Goal: Task Accomplishment & Management: Use online tool/utility

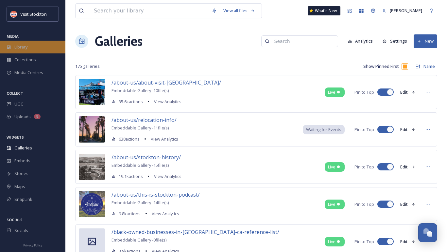
click at [28, 48] on div "Library" at bounding box center [32, 47] width 65 height 13
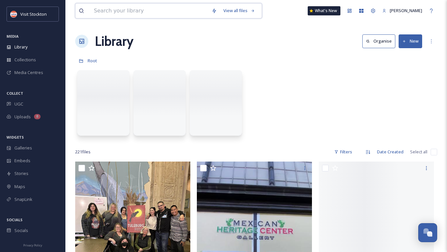
click at [139, 12] on input at bounding box center [150, 11] width 118 height 14
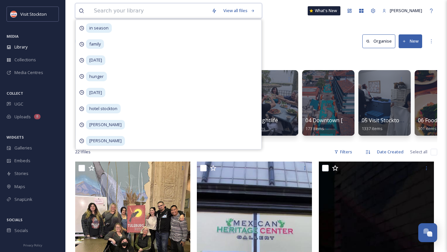
click at [145, 11] on input at bounding box center [150, 11] width 118 height 14
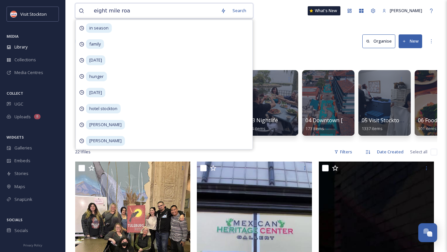
type input "eight mile road"
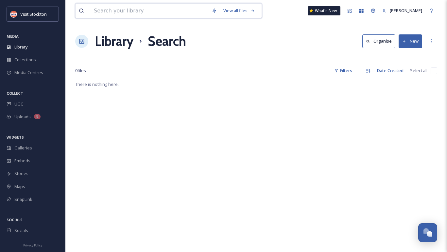
click at [117, 9] on input at bounding box center [150, 11] width 118 height 14
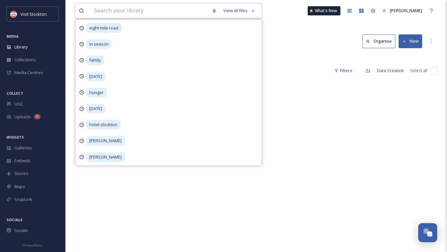
type input "r"
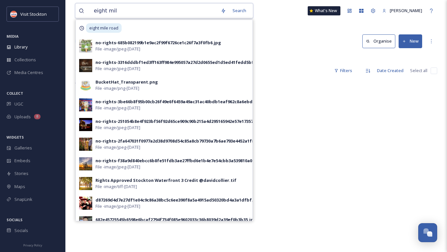
type input "eight mile"
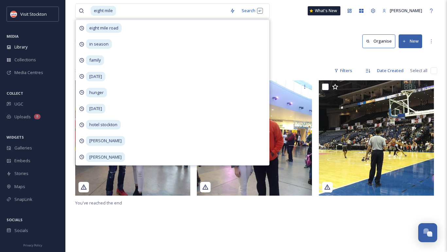
click at [281, 41] on div "Library Search Organise New" at bounding box center [256, 41] width 362 height 20
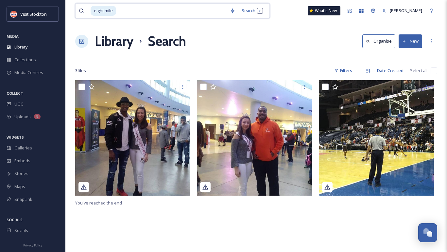
click at [145, 8] on input at bounding box center [172, 11] width 110 height 14
click at [115, 9] on span "eight mile" at bounding box center [104, 10] width 26 height 9
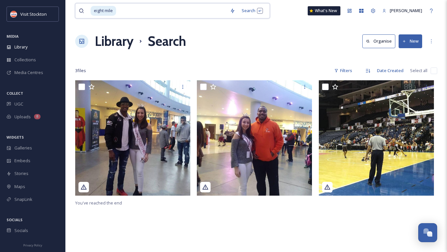
click at [128, 11] on input at bounding box center [172, 11] width 110 height 14
type input "e"
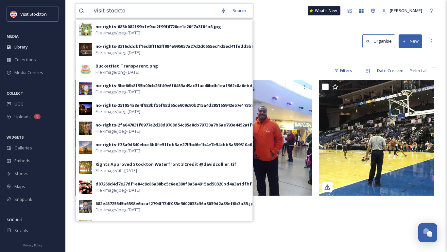
type input "visit [GEOGRAPHIC_DATA]"
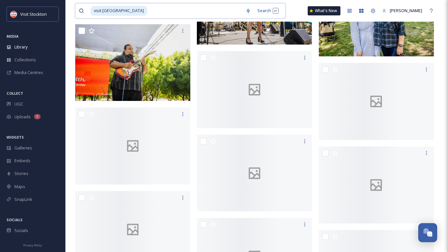
scroll to position [3086, 0]
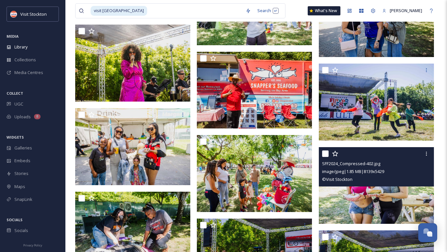
click at [370, 200] on img at bounding box center [376, 185] width 115 height 77
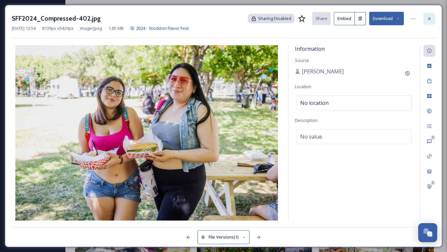
click at [433, 17] on div at bounding box center [430, 19] width 12 height 12
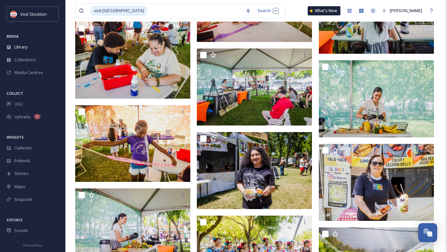
scroll to position [3929, 0]
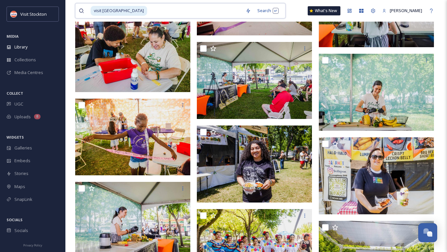
click at [148, 14] on input at bounding box center [195, 11] width 95 height 14
drag, startPoint x: 125, startPoint y: 14, endPoint x: 68, endPoint y: 9, distance: 57.4
click at [148, 12] on input at bounding box center [195, 11] width 95 height 14
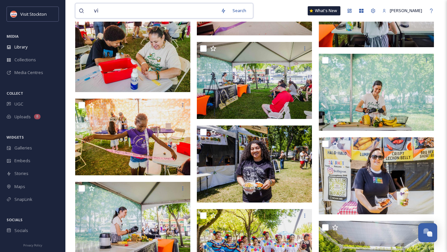
type input "v"
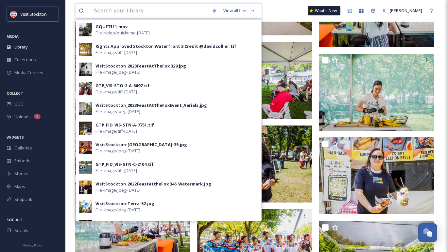
click at [188, 14] on input at bounding box center [150, 11] width 118 height 14
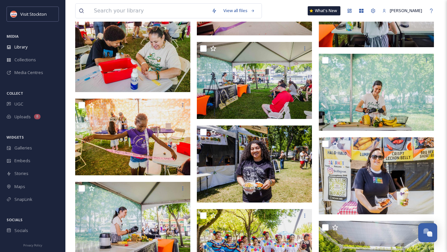
click at [273, 12] on div "View all files What's New [PERSON_NAME]" at bounding box center [256, 11] width 362 height 22
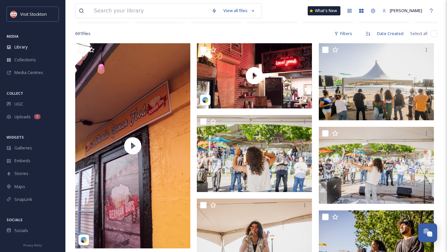
scroll to position [0, 0]
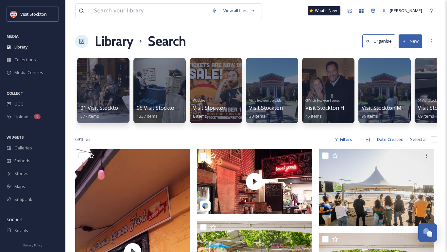
click at [318, 32] on div "Library Search Organise New" at bounding box center [256, 41] width 362 height 20
click at [415, 41] on button "New" at bounding box center [411, 40] width 24 height 13
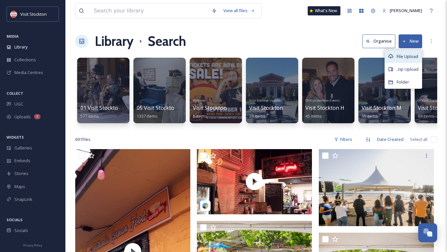
click at [404, 51] on div "File Upload" at bounding box center [403, 56] width 37 height 13
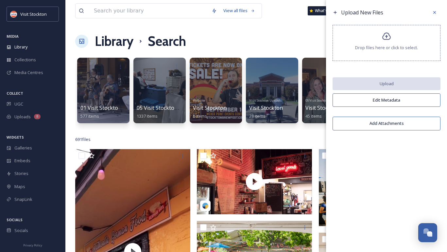
click at [381, 46] on span "Drop files here or click to select." at bounding box center [386, 47] width 63 height 6
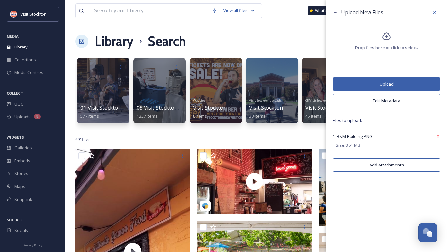
click at [374, 82] on button "Upload" at bounding box center [387, 83] width 108 height 13
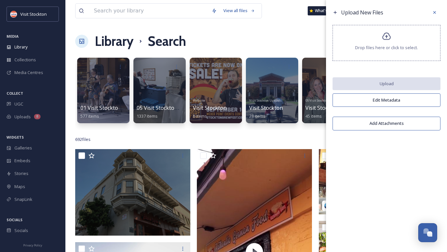
click at [241, 138] on div "692 file s Filters Date Created Select all" at bounding box center [256, 139] width 362 height 13
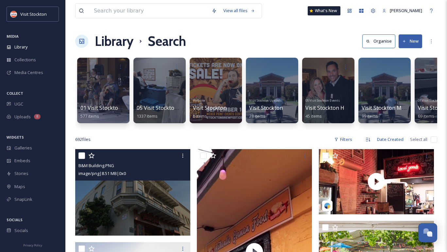
click at [153, 187] on img at bounding box center [132, 192] width 115 height 86
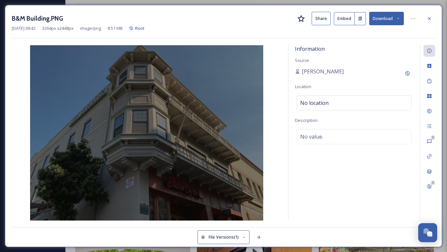
click at [352, 22] on button "Embed" at bounding box center [344, 18] width 21 height 13
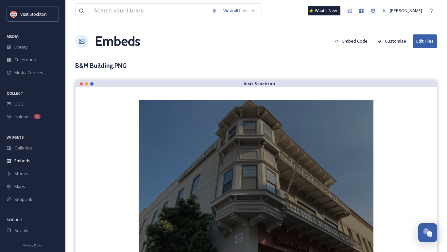
click at [388, 40] on button "Customise" at bounding box center [391, 41] width 35 height 13
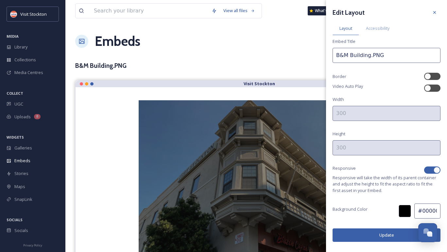
click at [436, 168] on div at bounding box center [437, 170] width 7 height 7
checkbox input "false"
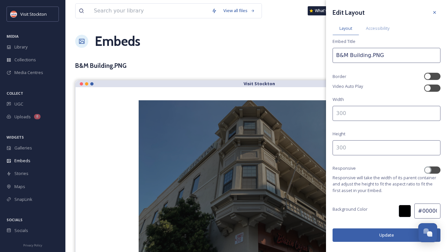
click at [376, 113] on input at bounding box center [387, 113] width 108 height 15
type input "600"
click at [390, 236] on button "Update" at bounding box center [387, 234] width 108 height 13
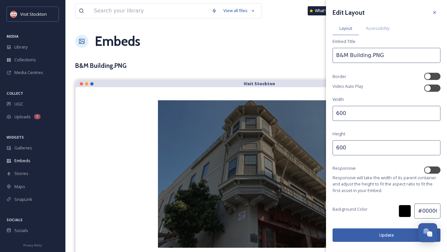
scroll to position [58, 0]
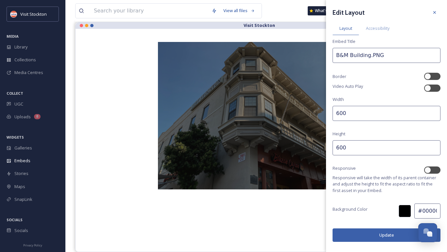
drag, startPoint x: 340, startPoint y: 148, endPoint x: 332, endPoint y: 148, distance: 7.2
click at [333, 148] on input "600" at bounding box center [387, 147] width 108 height 15
click at [381, 236] on button "Update" at bounding box center [387, 234] width 108 height 13
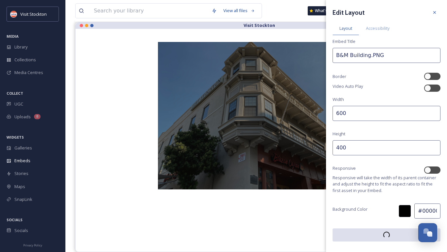
scroll to position [0, 0]
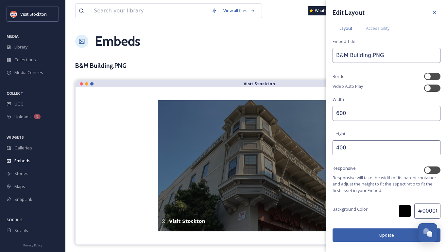
click at [341, 145] on input "400" at bounding box center [387, 147] width 108 height 15
click at [372, 233] on button "Update" at bounding box center [387, 234] width 108 height 13
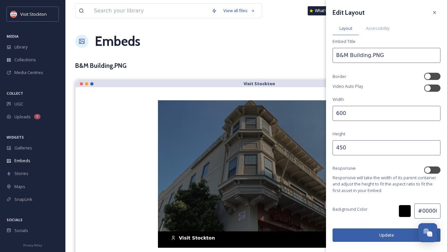
scroll to position [9, 0]
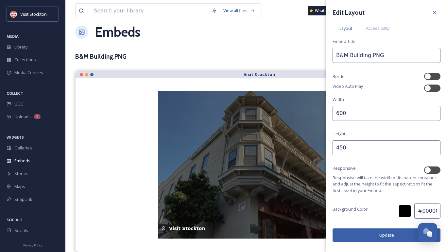
click at [340, 148] on input "450" at bounding box center [387, 147] width 108 height 15
click at [363, 232] on button "Update" at bounding box center [387, 234] width 108 height 13
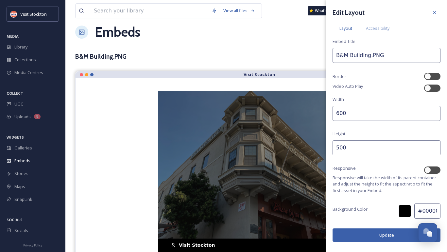
scroll to position [26, 0]
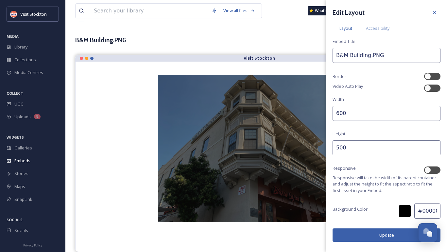
drag, startPoint x: 343, startPoint y: 147, endPoint x: 328, endPoint y: 147, distance: 14.1
click at [328, 147] on div "Edit Layout Layout Accessibility Embed Title B&M Building.PNG Border Video Auto…" at bounding box center [386, 124] width 121 height 248
type input "450"
click at [386, 235] on button "Update" at bounding box center [387, 234] width 108 height 13
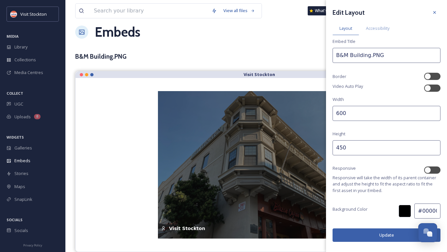
scroll to position [9, 0]
click at [383, 231] on button "Update" at bounding box center [387, 234] width 108 height 13
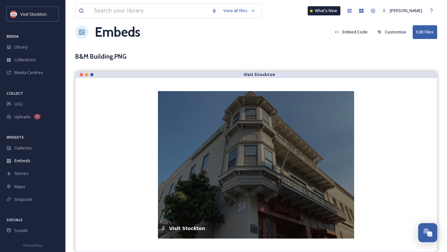
click at [256, 61] on div "B&M Building.PNG" at bounding box center [256, 56] width 362 height 9
click at [362, 33] on button "Embed Code" at bounding box center [351, 32] width 39 height 13
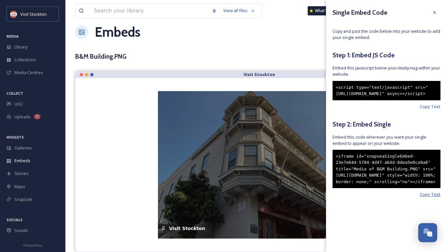
click at [431, 197] on span "Copy Text" at bounding box center [430, 194] width 21 height 6
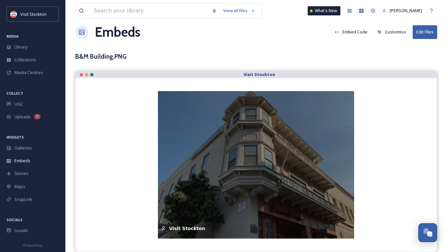
click at [250, 54] on div "B&M Building.PNG" at bounding box center [256, 56] width 362 height 9
click at [14, 51] on div "Library" at bounding box center [32, 47] width 65 height 13
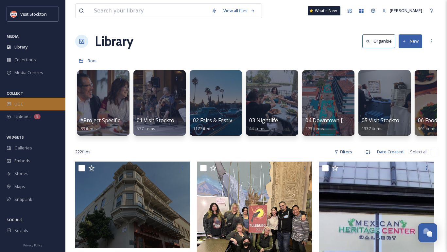
click at [17, 105] on span "UGC" at bounding box center [18, 104] width 9 height 6
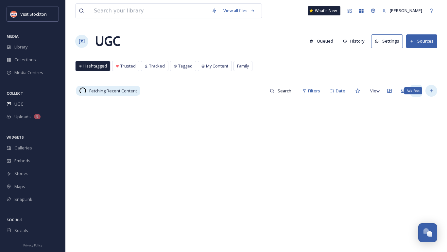
click at [431, 90] on icon at bounding box center [431, 90] width 3 height 3
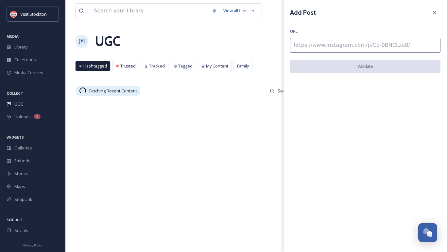
click at [370, 48] on input at bounding box center [365, 45] width 150 height 15
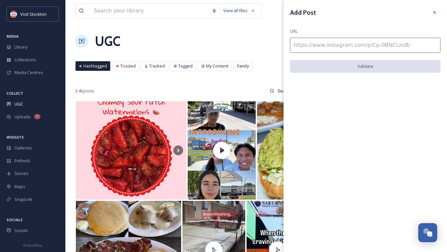
paste input "[URL][DOMAIN_NAME]"
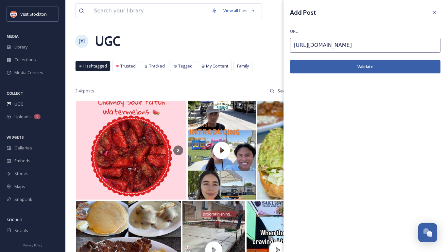
type input "[URL][DOMAIN_NAME]"
click at [379, 66] on button "Validate" at bounding box center [365, 66] width 150 height 13
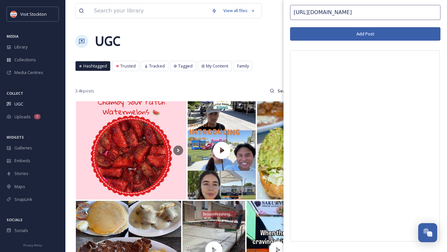
click at [382, 33] on button "Add Post" at bounding box center [365, 33] width 150 height 13
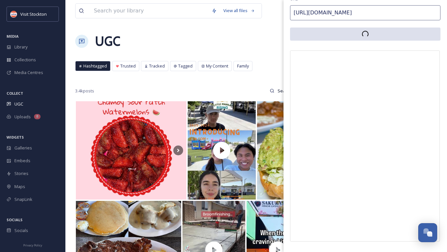
scroll to position [32, 0]
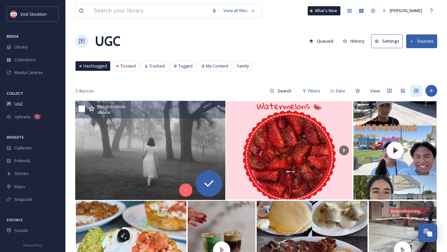
click at [198, 139] on img at bounding box center [150, 150] width 150 height 99
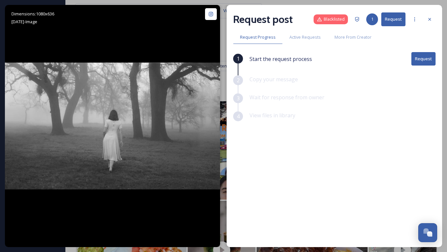
click at [423, 57] on button "Request" at bounding box center [424, 58] width 24 height 13
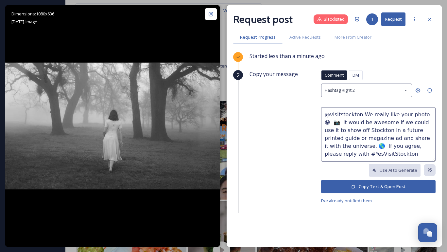
click at [387, 185] on button "Copy Text & Open Post" at bounding box center [378, 186] width 115 height 13
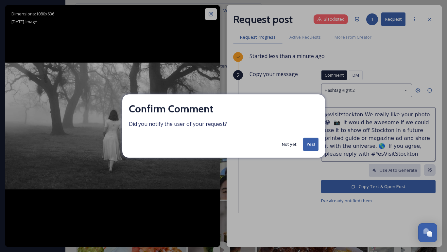
click at [309, 140] on button "Yes!" at bounding box center [310, 143] width 15 height 13
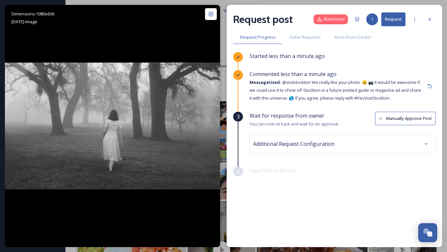
click at [406, 116] on button "Manually Approve Post" at bounding box center [405, 118] width 61 height 13
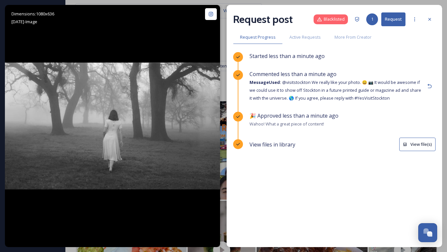
click at [269, 143] on span "View files in library" at bounding box center [273, 144] width 46 height 8
click at [416, 143] on button "View file(s)" at bounding box center [417, 143] width 36 height 13
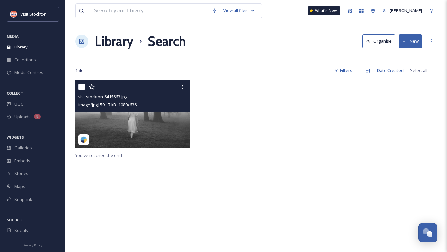
click at [162, 131] on img at bounding box center [132, 114] width 115 height 68
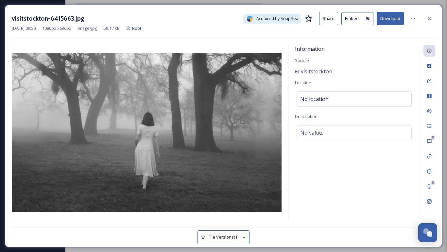
click at [349, 17] on button "Embed" at bounding box center [352, 18] width 21 height 13
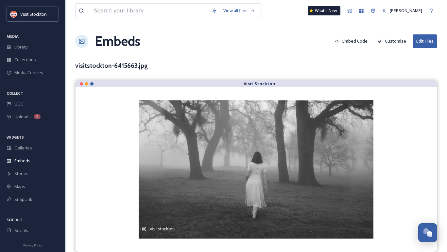
click at [362, 42] on button "Embed Code" at bounding box center [351, 41] width 39 height 13
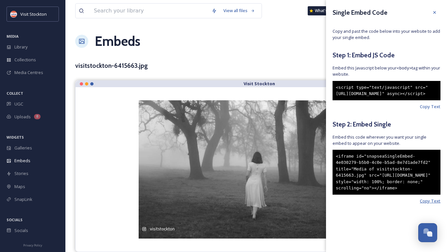
click at [439, 204] on span "Copy Text" at bounding box center [430, 201] width 21 height 6
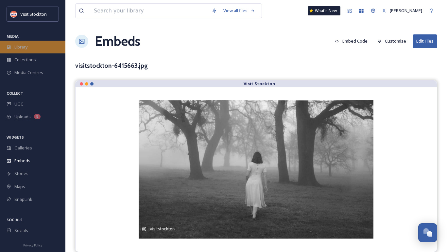
click at [27, 44] on span "Library" at bounding box center [20, 47] width 13 height 6
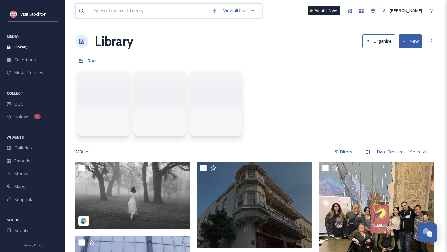
click at [184, 14] on input at bounding box center [150, 11] width 118 height 14
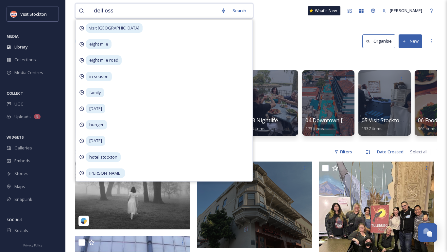
type input "dell'osso"
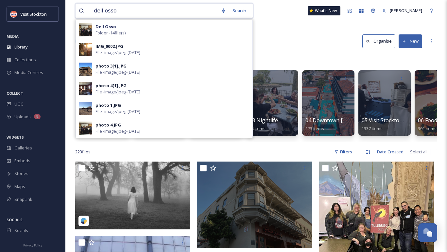
click at [193, 11] on input "dell'osso" at bounding box center [154, 11] width 127 height 14
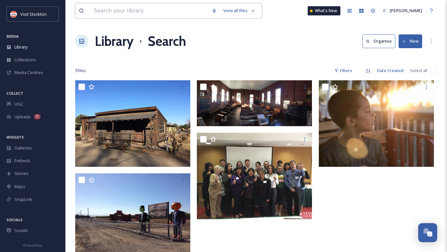
click at [129, 12] on input at bounding box center [150, 11] width 118 height 14
type input "del"
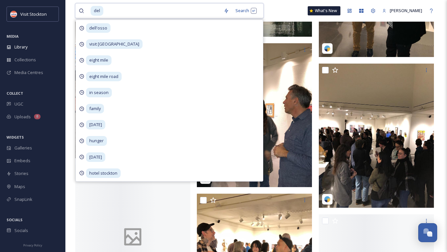
scroll to position [876, 0]
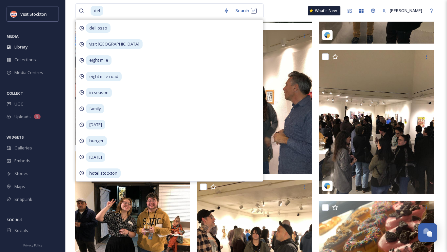
click at [265, 14] on div "del Search dell'osso visit [GEOGRAPHIC_DATA] eight mile eight mile road in seas…" at bounding box center [256, 11] width 362 height 22
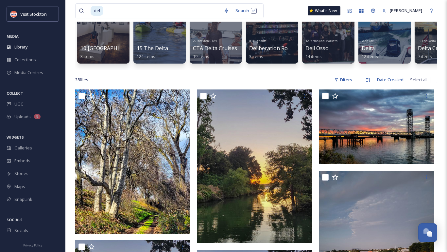
scroll to position [0, 0]
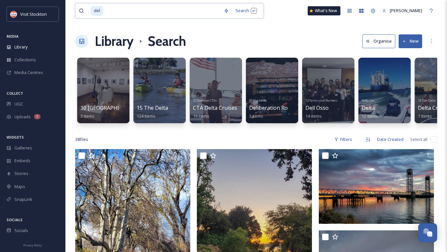
click at [173, 9] on input at bounding box center [162, 11] width 116 height 14
type input "d"
type input "m"
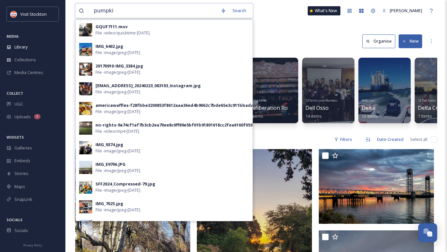
type input "pumpkin"
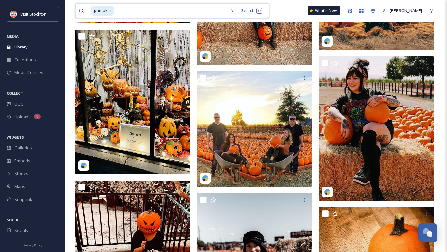
scroll to position [1133, 0]
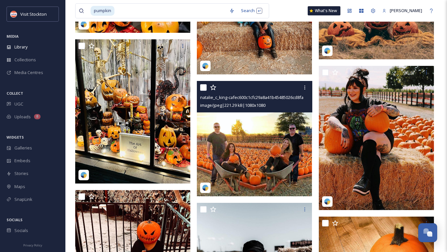
click at [241, 118] on img at bounding box center [254, 138] width 115 height 115
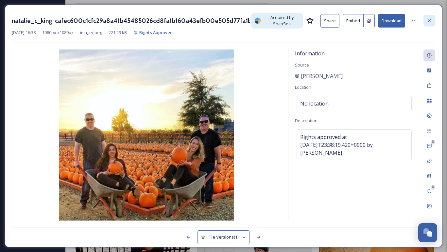
click at [431, 19] on icon at bounding box center [429, 20] width 5 height 5
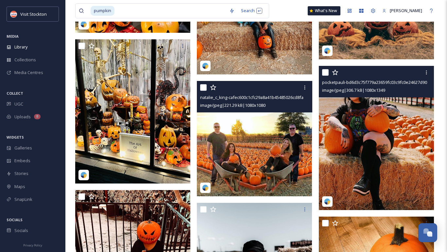
click at [397, 125] on img at bounding box center [376, 138] width 115 height 144
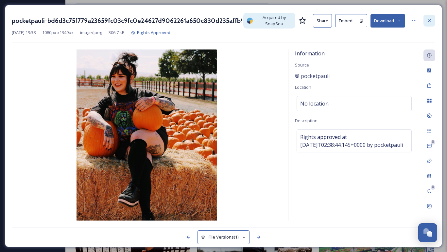
click at [431, 20] on icon at bounding box center [429, 20] width 5 height 5
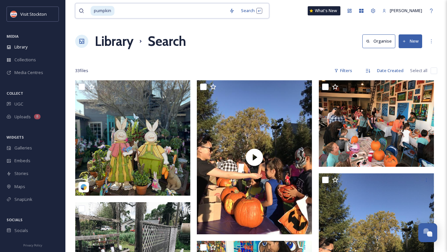
click at [158, 13] on input at bounding box center [170, 11] width 111 height 14
type input "p"
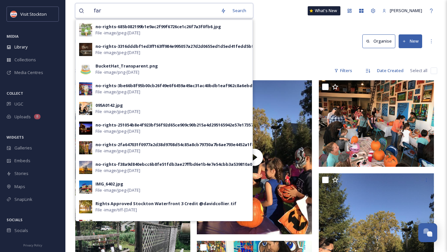
type input "farm"
